Goal: Navigation & Orientation: Find specific page/section

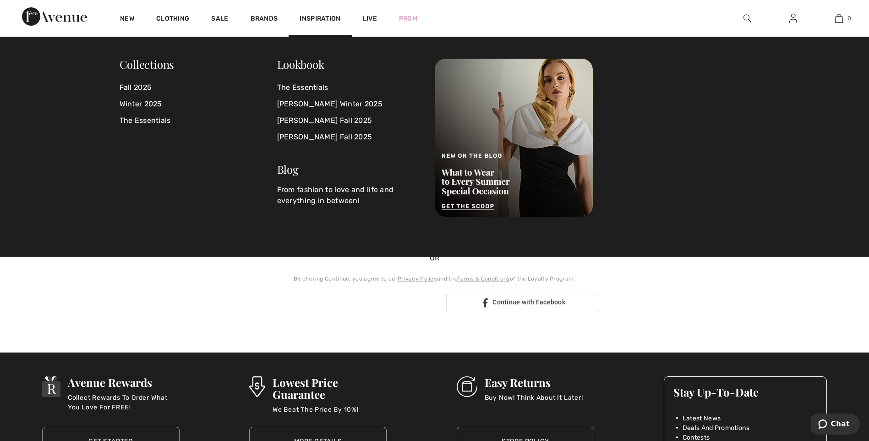
click at [326, 20] on span "Inspiration" at bounding box center [320, 20] width 41 height 10
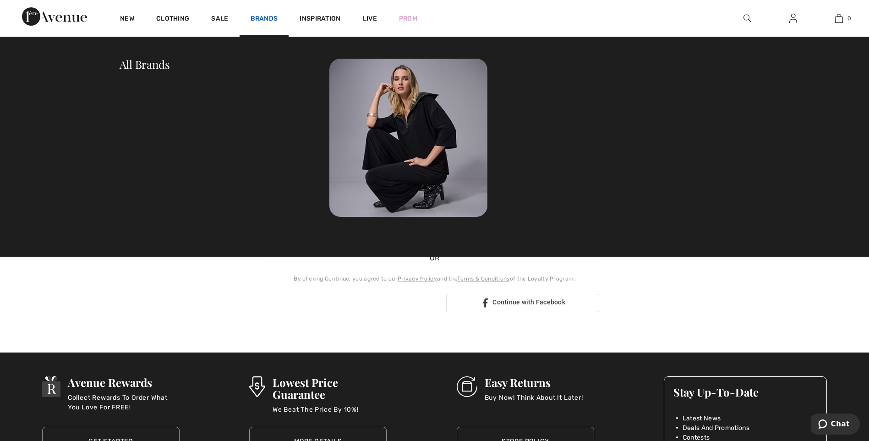
click at [264, 21] on link "Brands" at bounding box center [264, 20] width 27 height 10
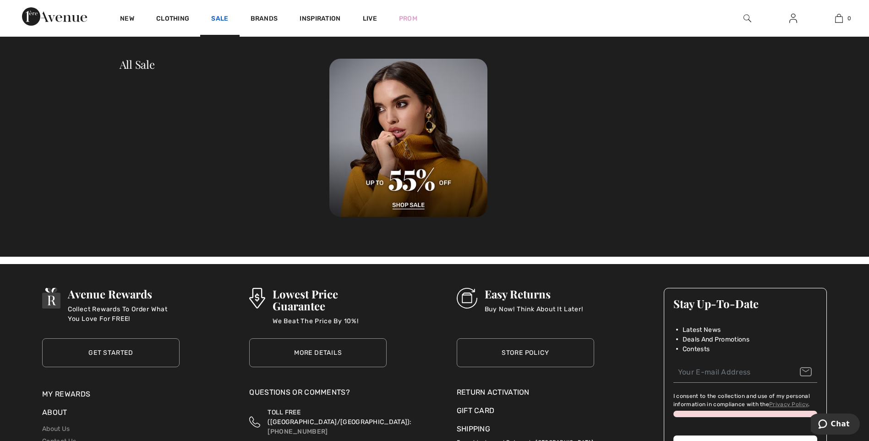
click at [220, 20] on link "Sale" at bounding box center [219, 20] width 17 height 10
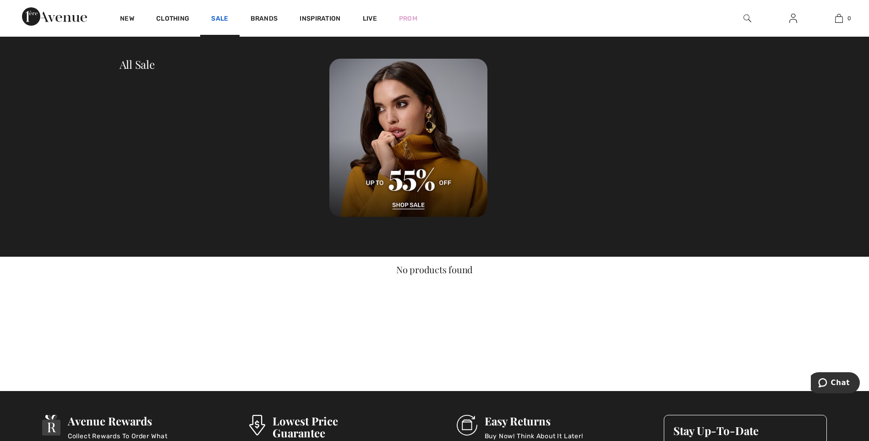
click at [227, 18] on link "Sale" at bounding box center [219, 20] width 17 height 10
click at [222, 20] on link "Sale" at bounding box center [219, 20] width 17 height 10
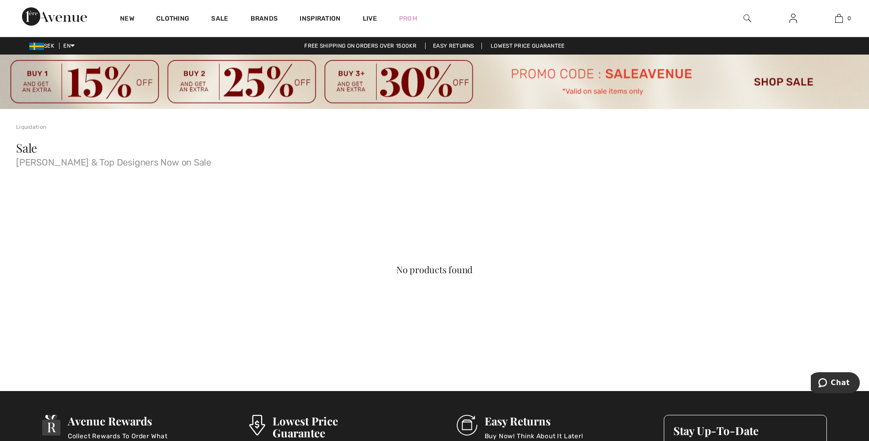
click at [778, 82] on img at bounding box center [434, 82] width 869 height 55
click at [412, 268] on div "No products found" at bounding box center [434, 269] width 753 height 9
click at [68, 22] on img at bounding box center [54, 16] width 65 height 18
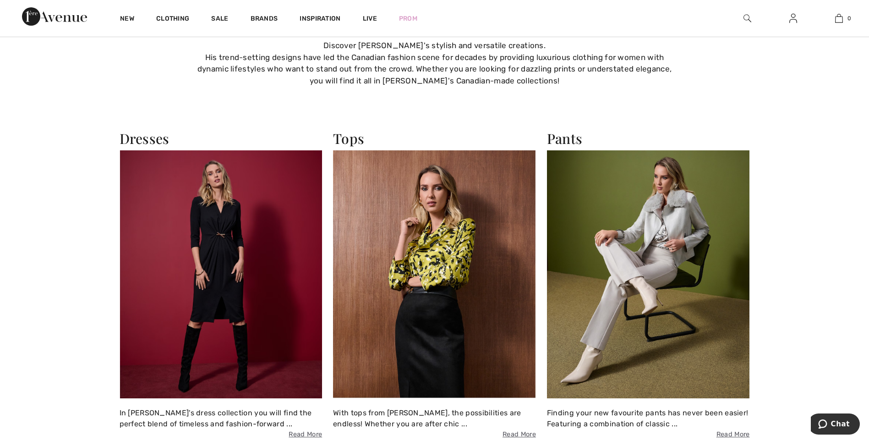
scroll to position [962, 0]
click at [501, 280] on img at bounding box center [434, 274] width 203 height 247
click at [454, 264] on img at bounding box center [434, 274] width 203 height 247
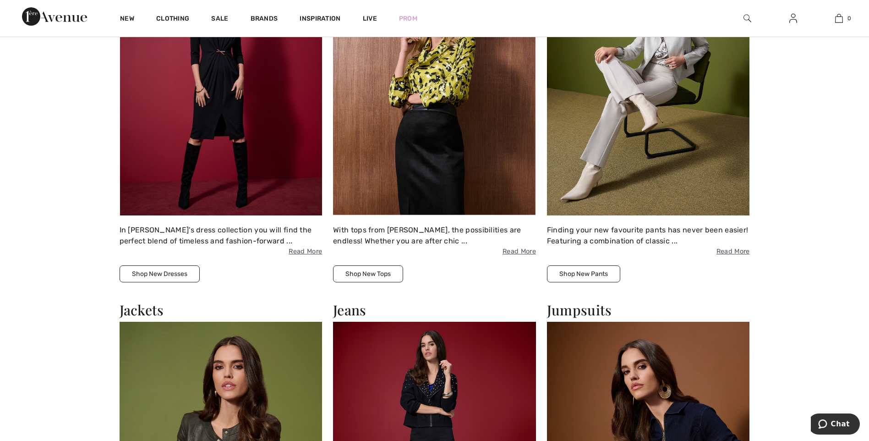
scroll to position [1329, 0]
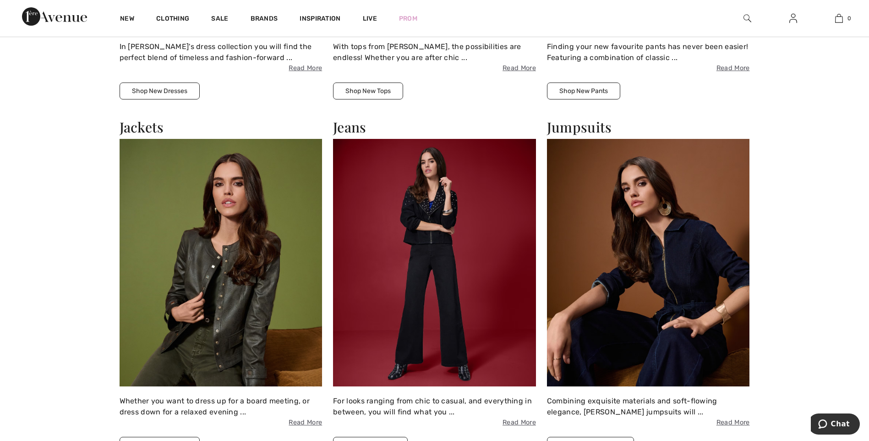
click at [372, 93] on button "Shop New Tops" at bounding box center [368, 90] width 70 height 17
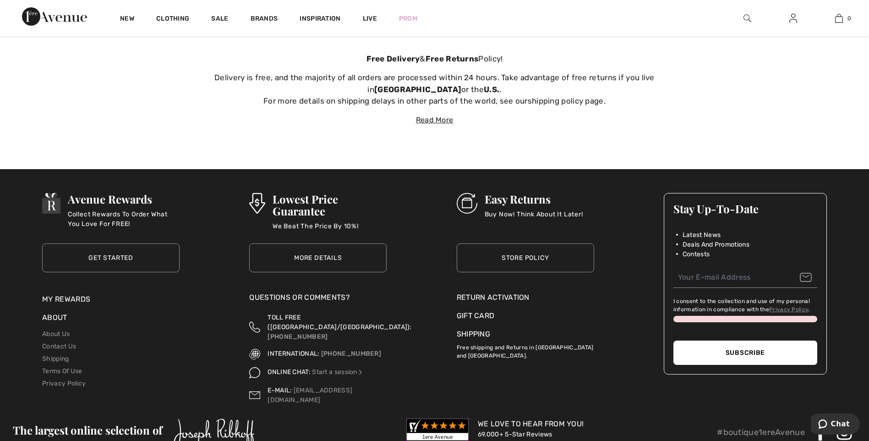
scroll to position [3525, 0]
